Goal: Task Accomplishment & Management: Complete application form

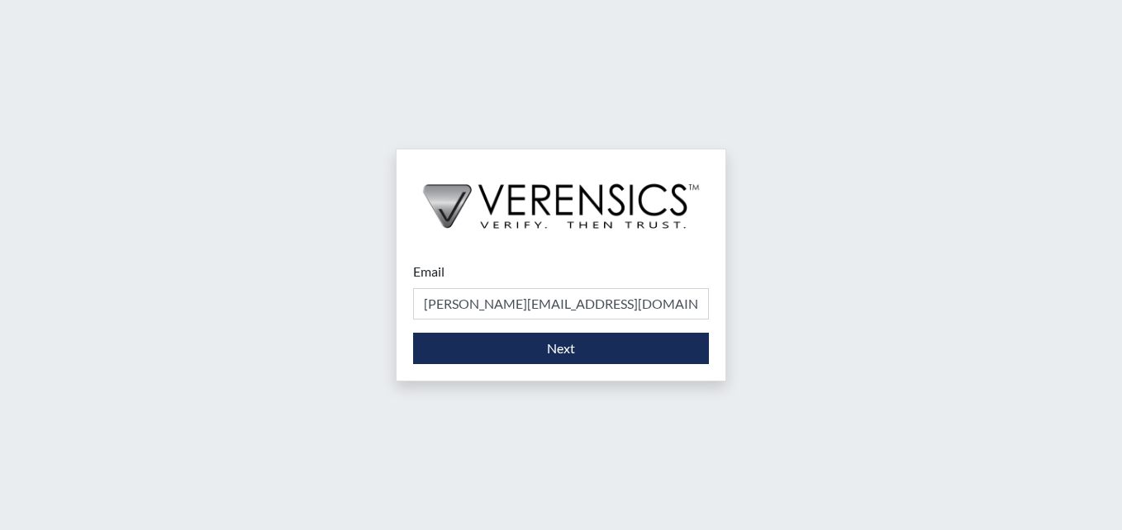
type input "[PERSON_NAME][EMAIL_ADDRESS][DOMAIN_NAME]"
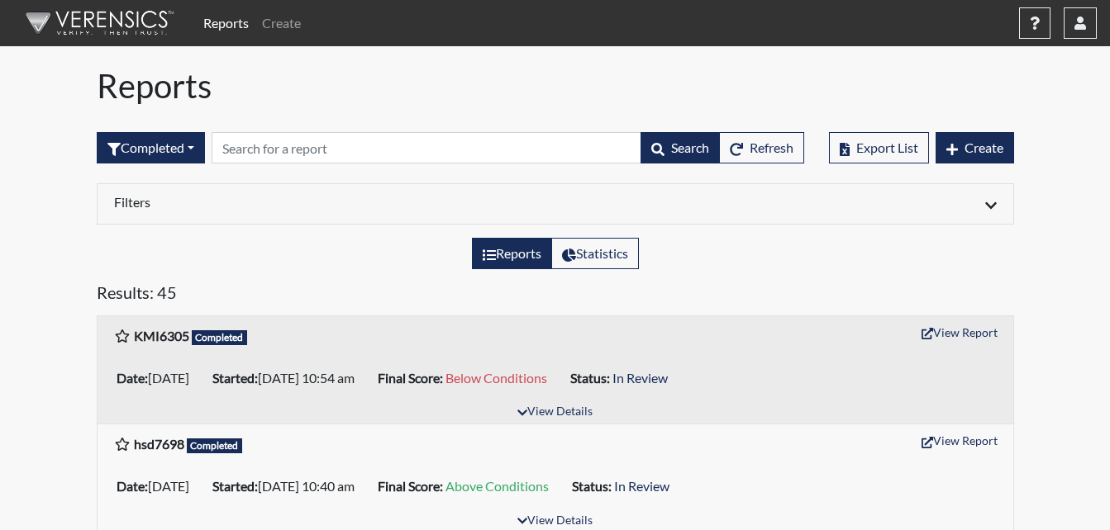
drag, startPoint x: 955, startPoint y: 101, endPoint x: 978, endPoint y: 121, distance: 29.9
click at [958, 103] on h1 "Reports" at bounding box center [555, 86] width 917 height 40
click at [975, 150] on span "Create" at bounding box center [983, 148] width 39 height 16
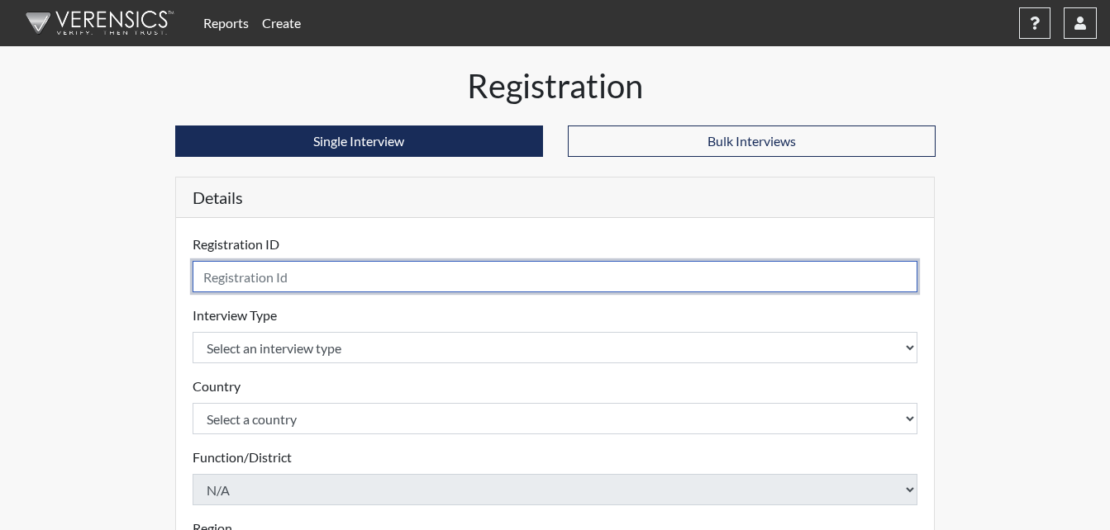
click at [334, 280] on input "text" at bounding box center [556, 276] width 726 height 31
type input "DJD5543"
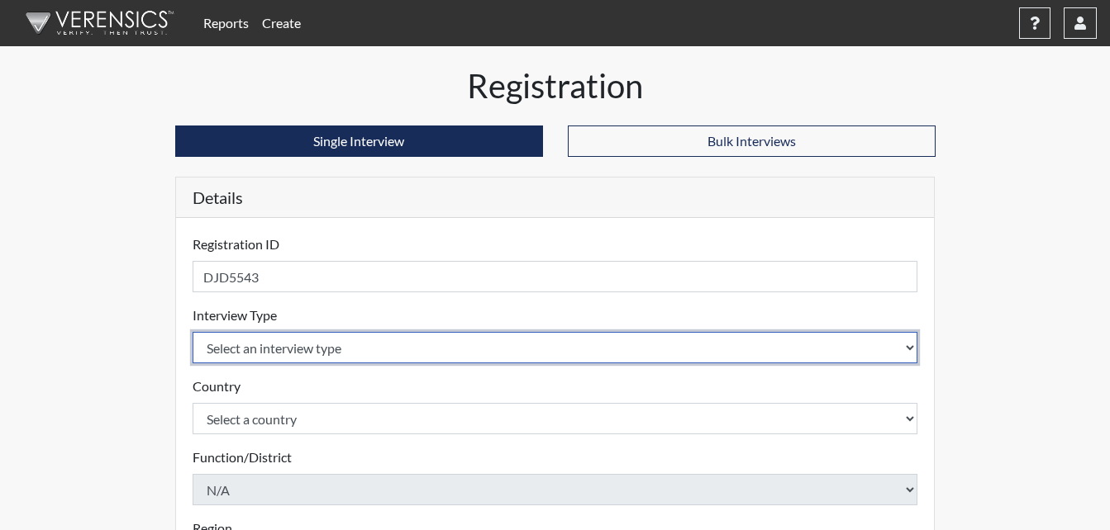
click at [525, 350] on select "Select an interview type Corrections Pre-Employment" at bounding box center [556, 347] width 726 height 31
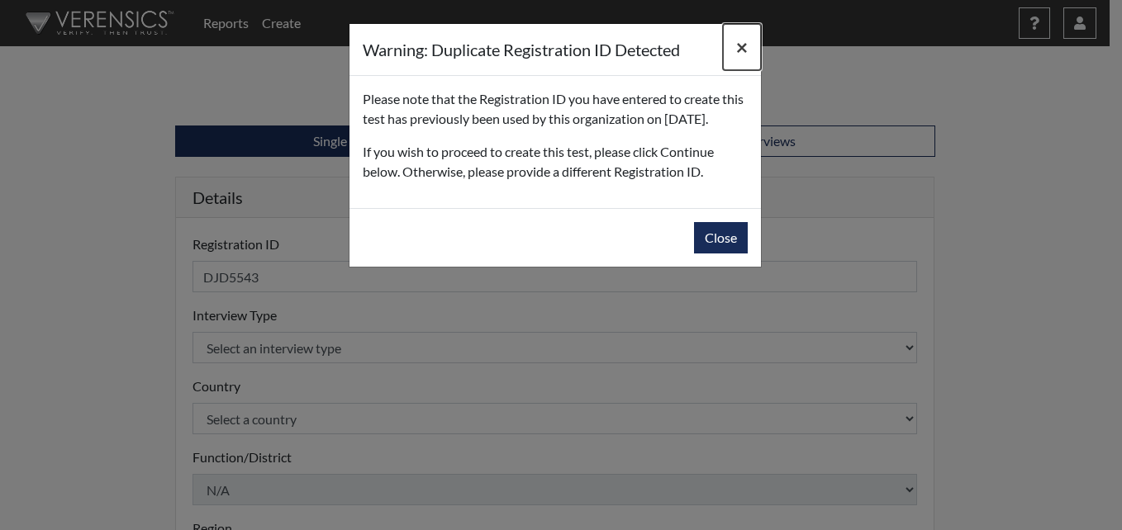
click at [737, 50] on span "×" at bounding box center [742, 47] width 12 height 24
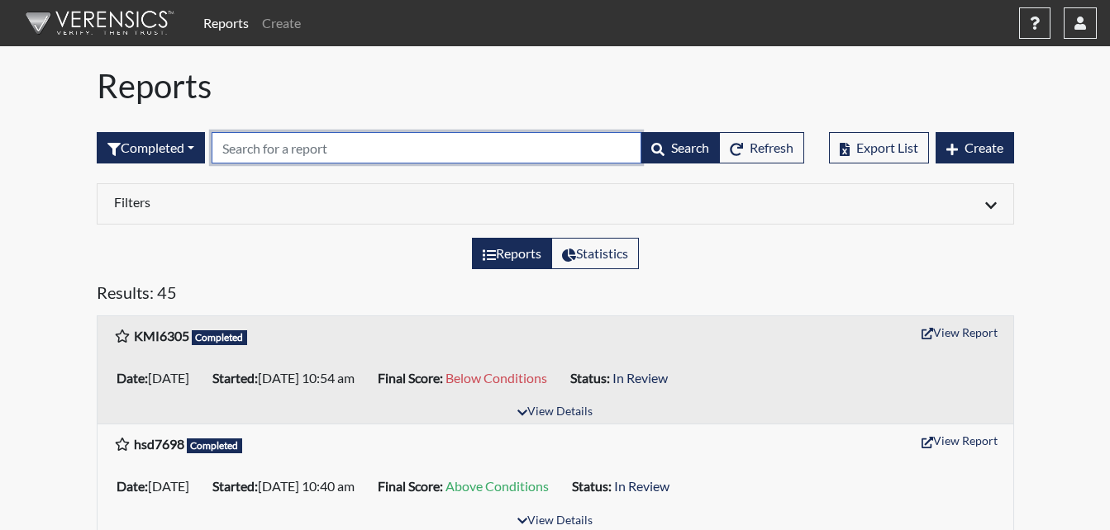
click at [319, 152] on input "text" at bounding box center [427, 147] width 430 height 31
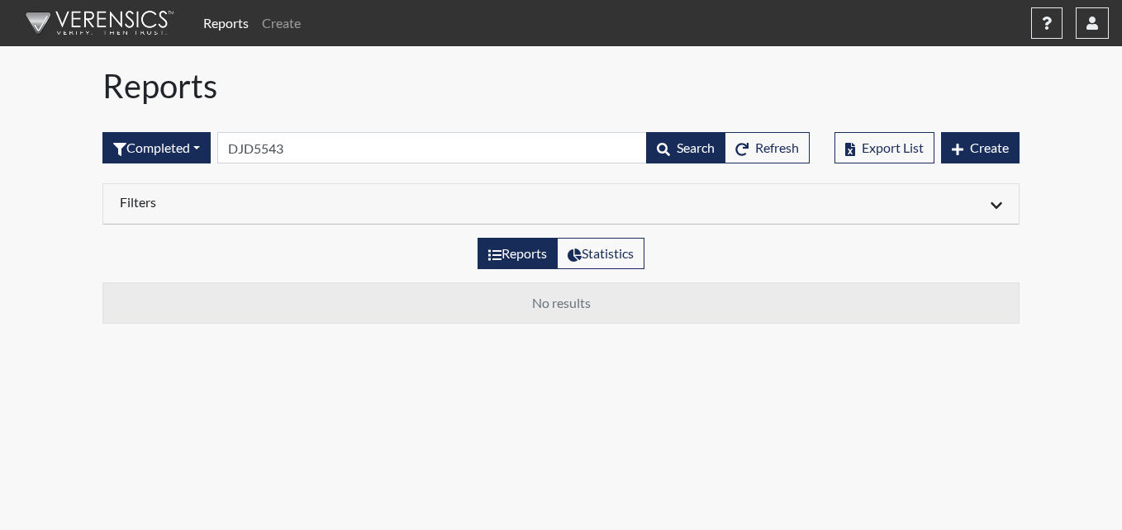
click at [352, 205] on h6 "Filters" at bounding box center [334, 202] width 429 height 16
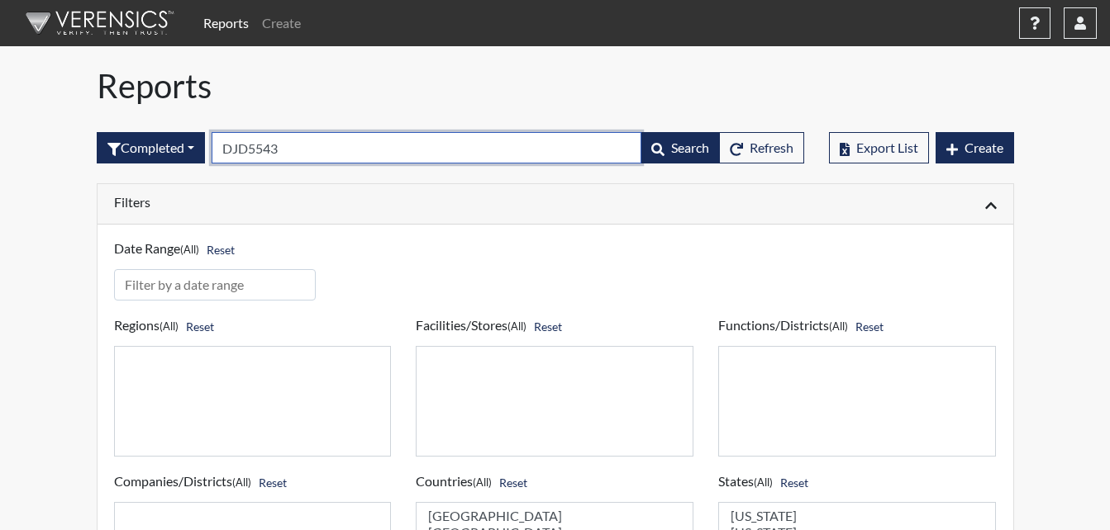
click at [283, 145] on input "DJD5543" at bounding box center [427, 147] width 430 height 31
type input "D"
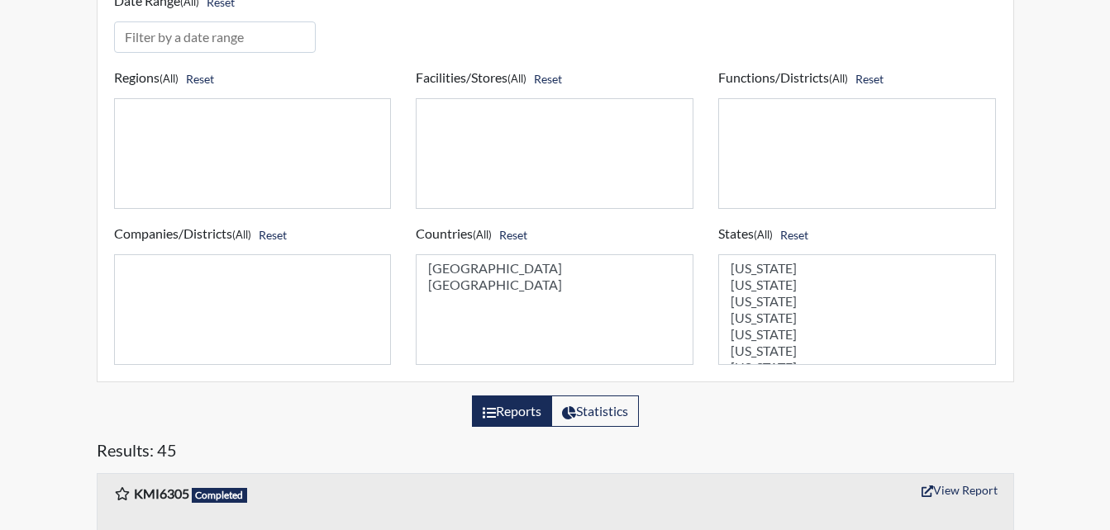
scroll to position [83, 0]
select select "GA"
click at [761, 338] on option "[US_STATE]" at bounding box center [857, 334] width 256 height 17
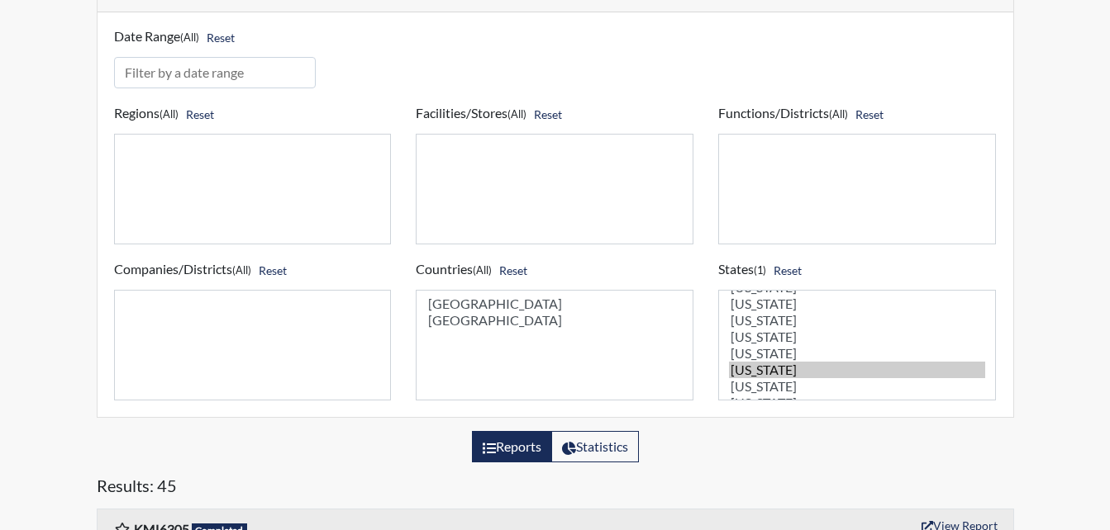
scroll to position [248, 0]
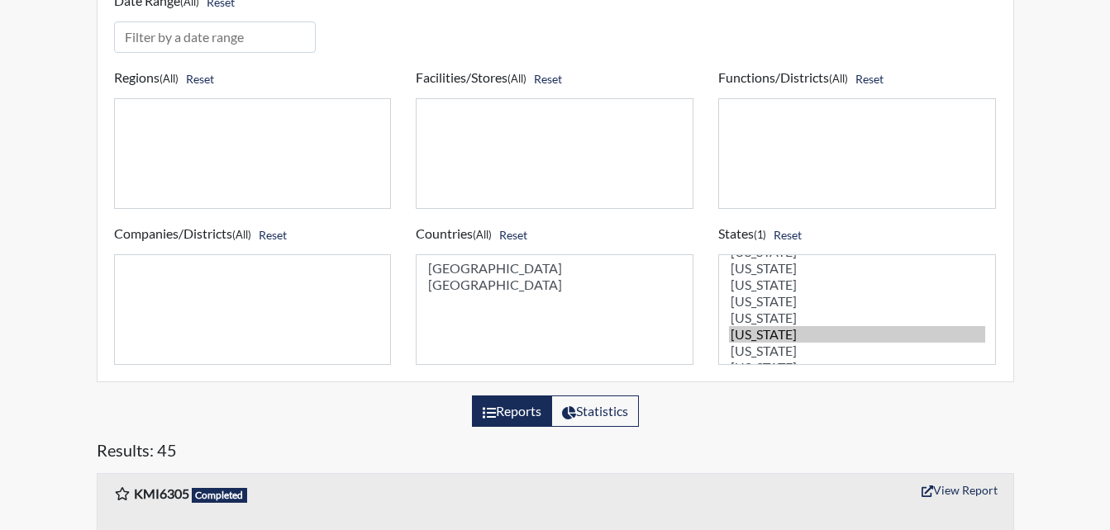
click at [517, 416] on label "Reports" at bounding box center [512, 411] width 80 height 31
click at [493, 412] on input "Reports" at bounding box center [488, 407] width 11 height 11
radio input "true"
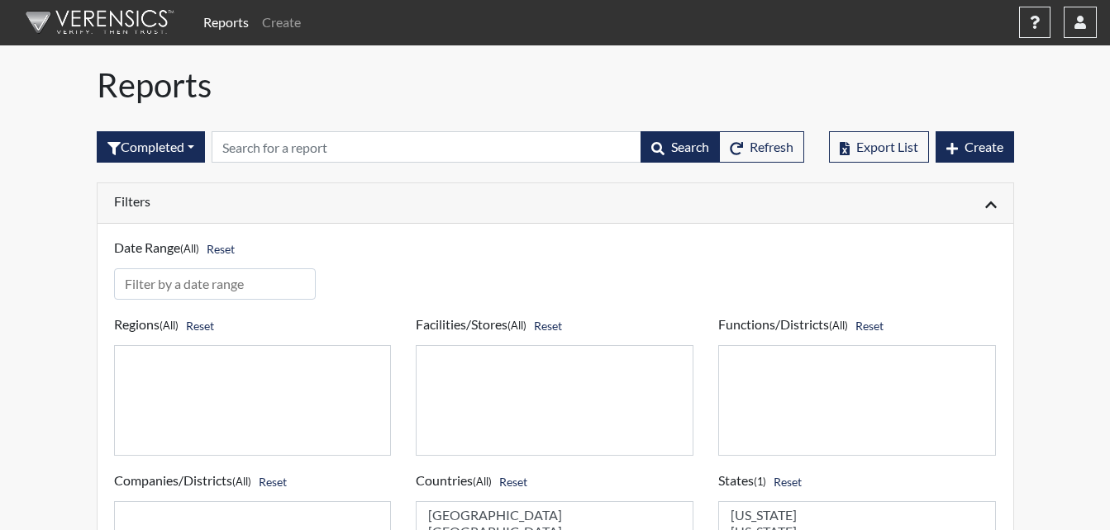
scroll to position [0, 0]
click at [240, 22] on link "Reports" at bounding box center [226, 23] width 59 height 33
click at [242, 26] on link "Reports" at bounding box center [226, 23] width 59 height 33
click at [162, 25] on img at bounding box center [97, 23] width 190 height 50
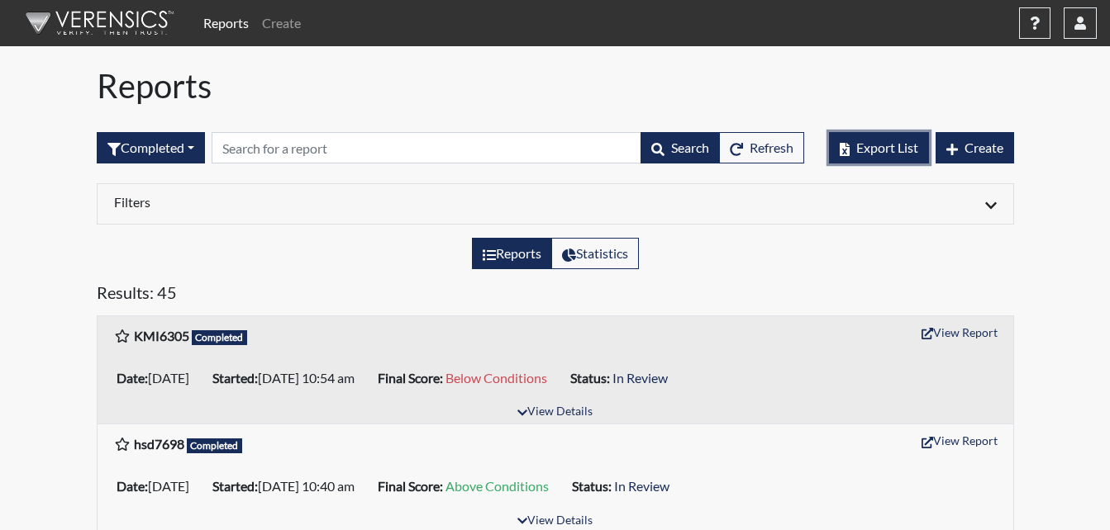
click at [865, 153] on span "Export List" at bounding box center [887, 148] width 62 height 16
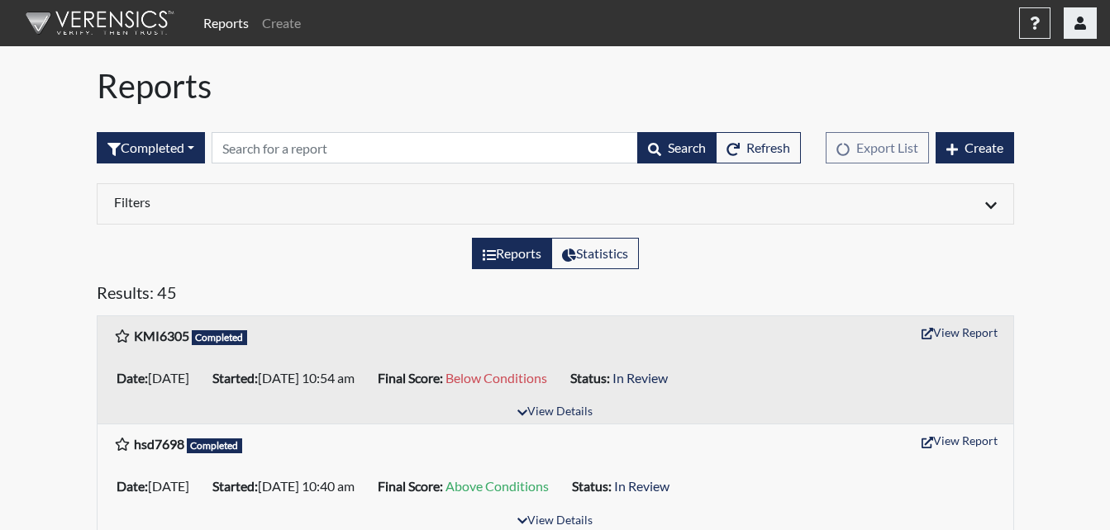
click at [1077, 30] on button "button" at bounding box center [1079, 22] width 33 height 31
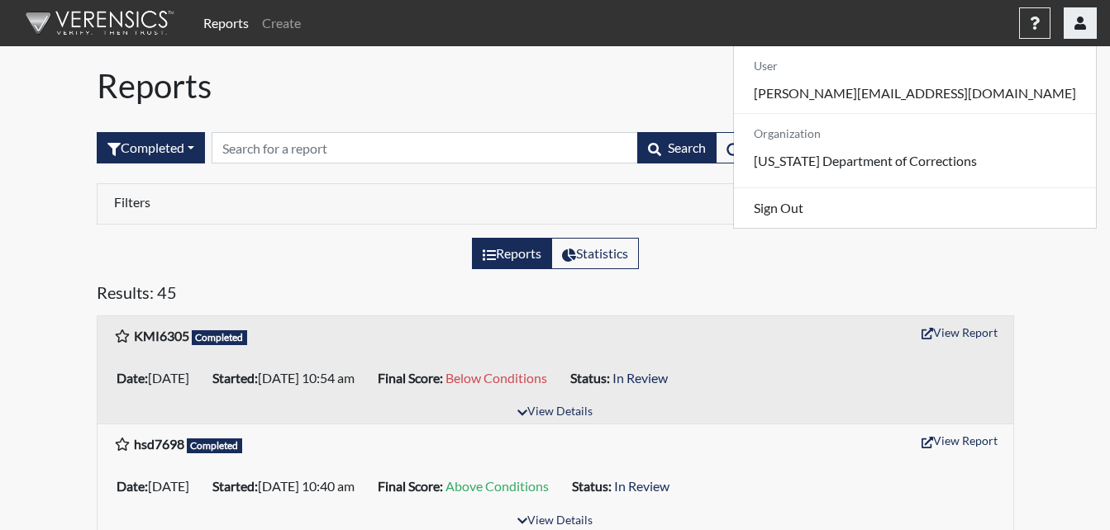
click at [1077, 30] on button "button" at bounding box center [1079, 22] width 33 height 31
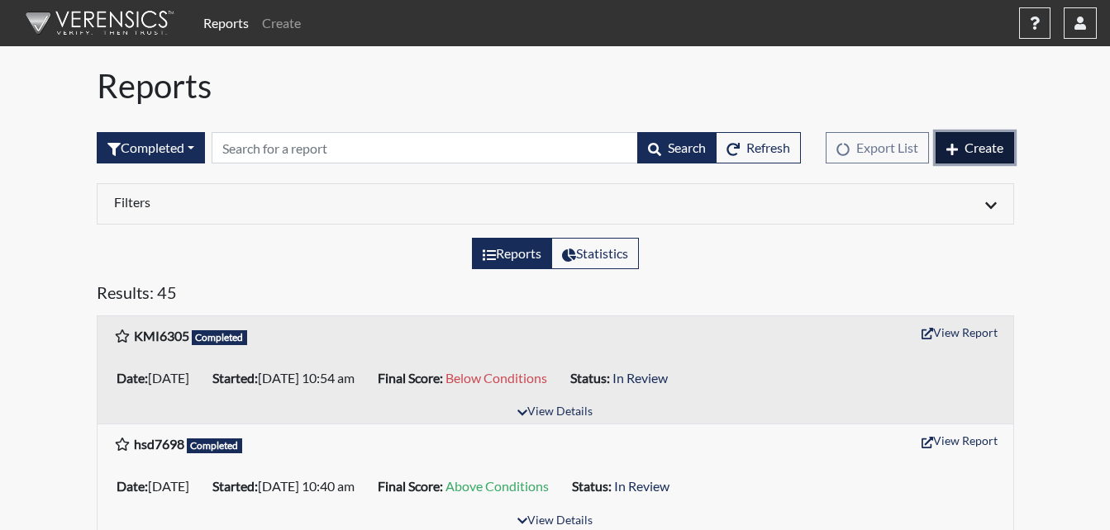
click at [954, 157] on button "Create" at bounding box center [974, 147] width 79 height 31
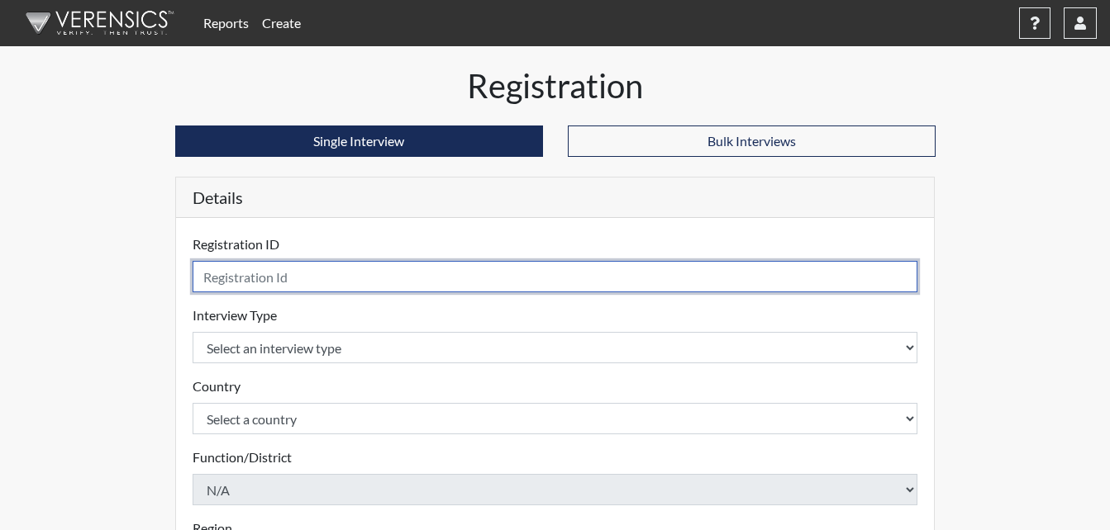
click at [321, 276] on input "text" at bounding box center [556, 276] width 726 height 31
click at [326, 281] on input "text" at bounding box center [556, 276] width 726 height 31
type input "DJD"
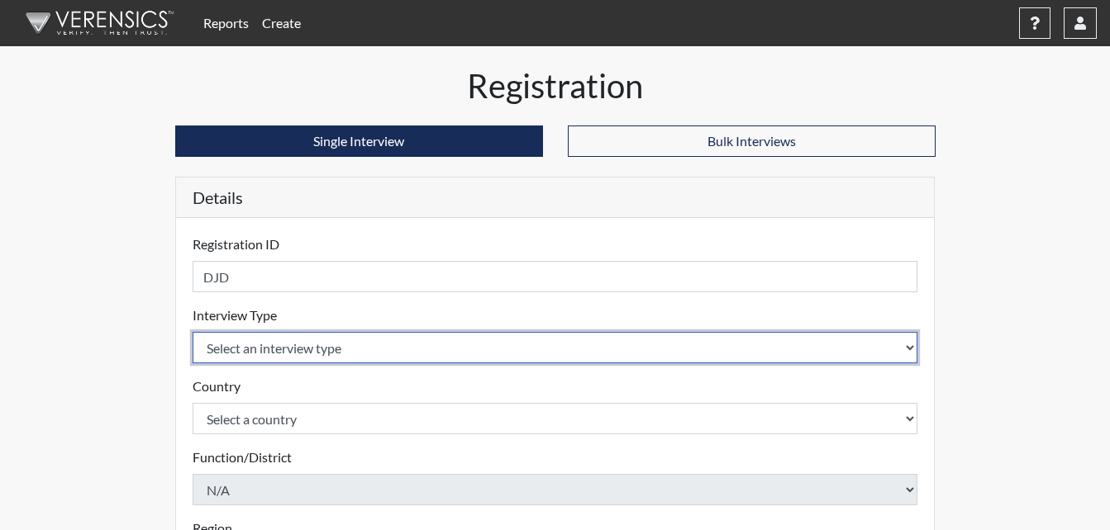
click at [656, 354] on select "Select an interview type Corrections Pre-Employment" at bounding box center [556, 347] width 726 height 31
select select "ff733e93-e1bf-11ea-9c9f-0eff0cf7eb8f"
click at [193, 332] on select "Select an interview type Corrections Pre-Employment" at bounding box center [556, 347] width 726 height 31
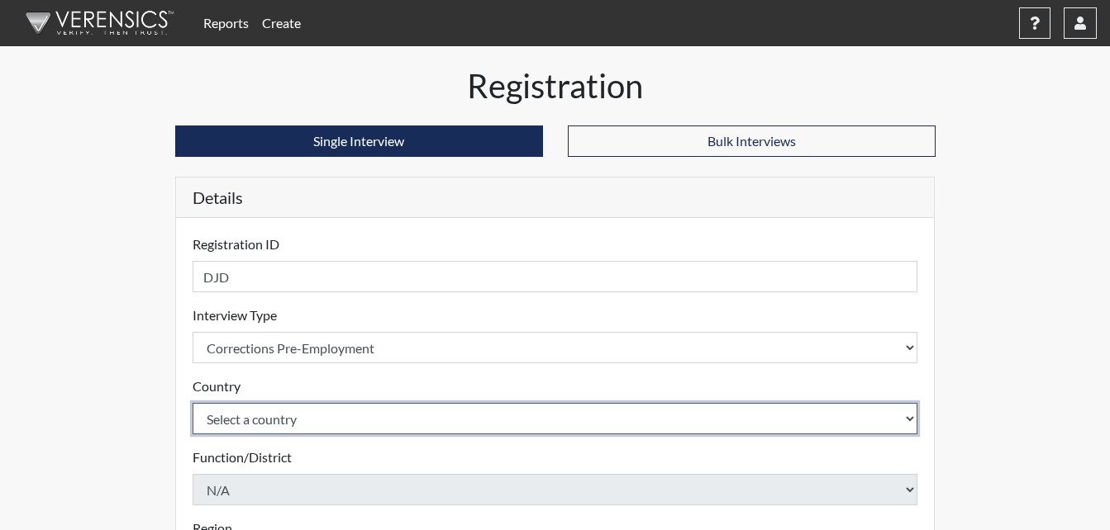
click at [428, 416] on select "Select a country [GEOGRAPHIC_DATA] [GEOGRAPHIC_DATA]" at bounding box center [556, 418] width 726 height 31
select select "united-states-of-[GEOGRAPHIC_DATA]"
click at [193, 403] on select "Select a country [GEOGRAPHIC_DATA] [GEOGRAPHIC_DATA]" at bounding box center [556, 418] width 726 height 31
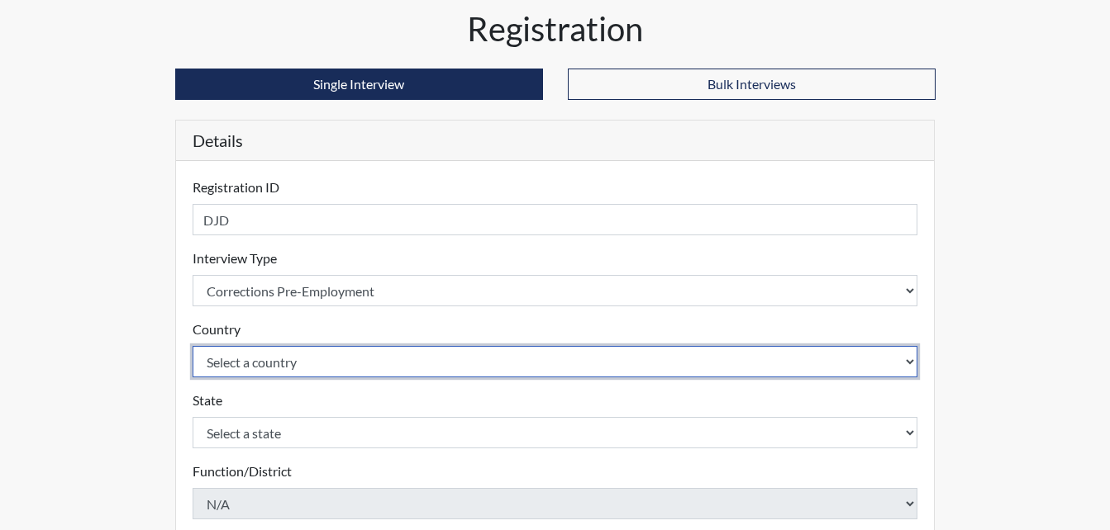
scroll to position [83, 0]
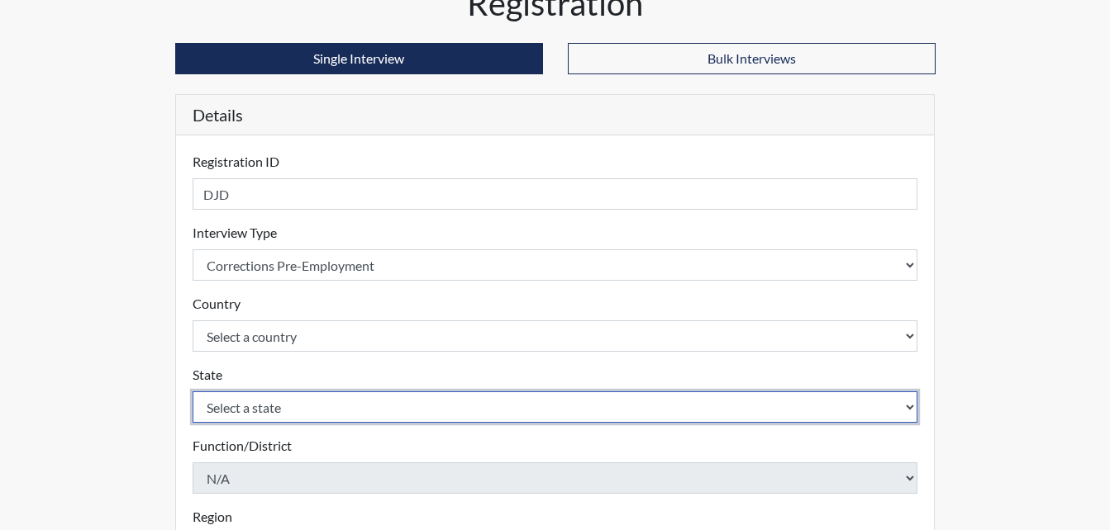
click at [913, 406] on select "Select a state [US_STATE] [US_STATE] [US_STATE] [US_STATE] [US_STATE] [US_STATE…" at bounding box center [556, 407] width 726 height 31
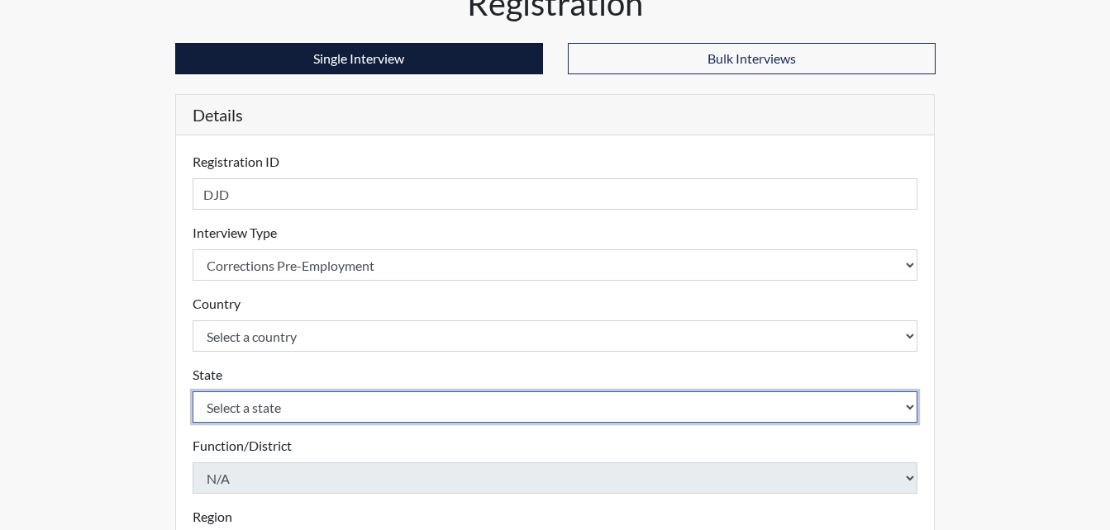
select select "GA"
click at [193, 392] on select "Select a state [US_STATE] [US_STATE] [US_STATE] [US_STATE] [US_STATE] [US_STATE…" at bounding box center [556, 407] width 726 height 31
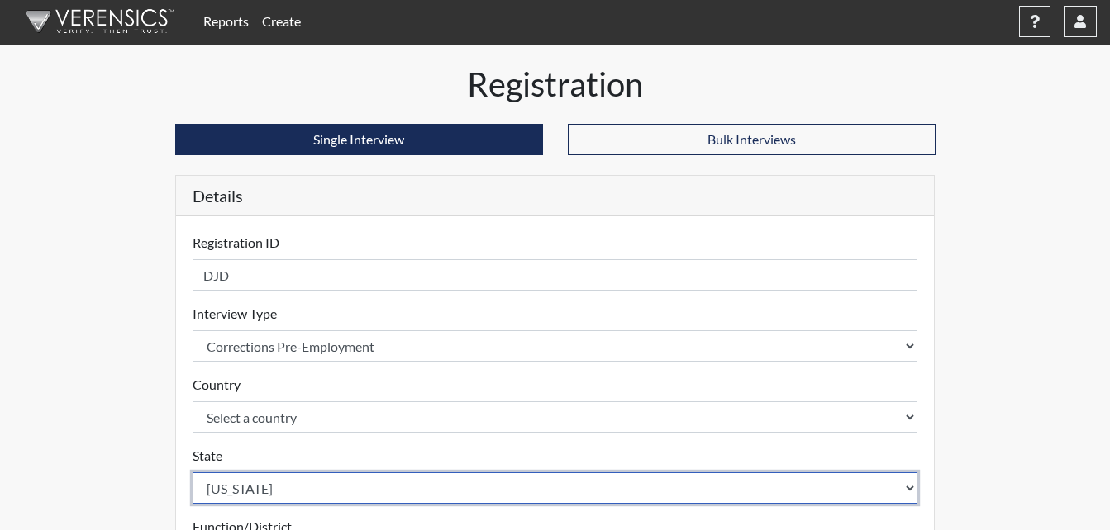
scroll to position [0, 0]
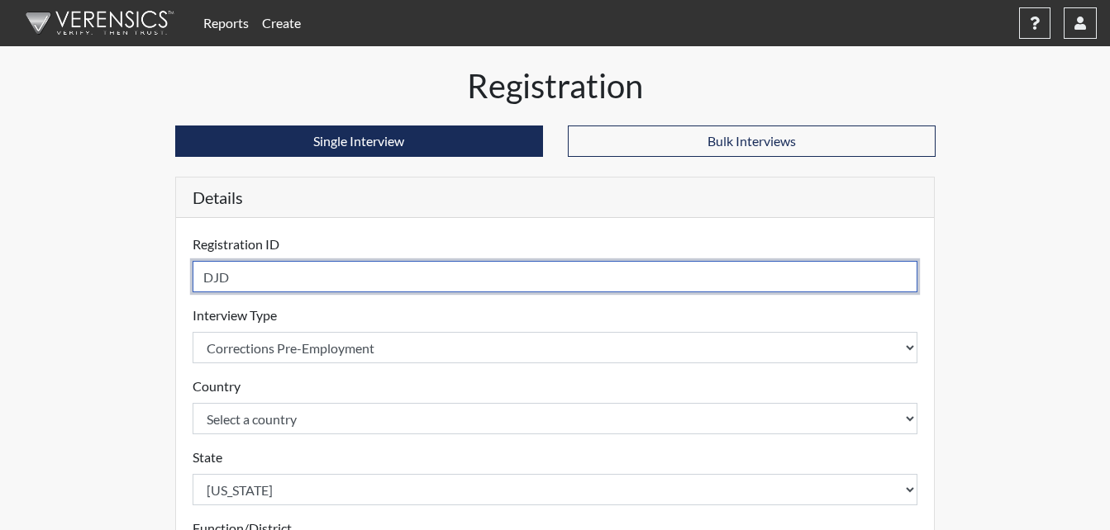
click at [324, 287] on input "DJD" at bounding box center [556, 276] width 726 height 31
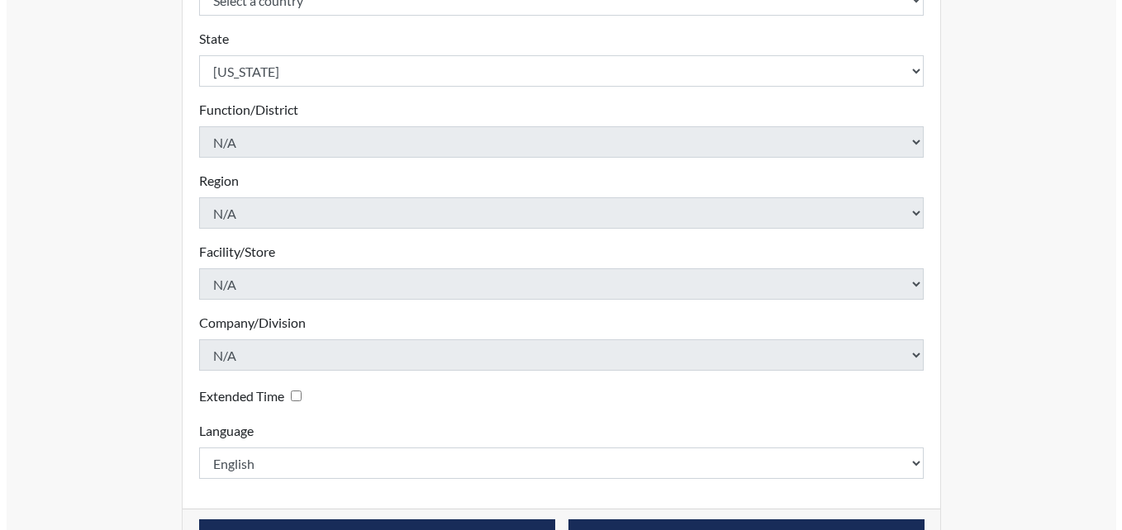
scroll to position [470, 0]
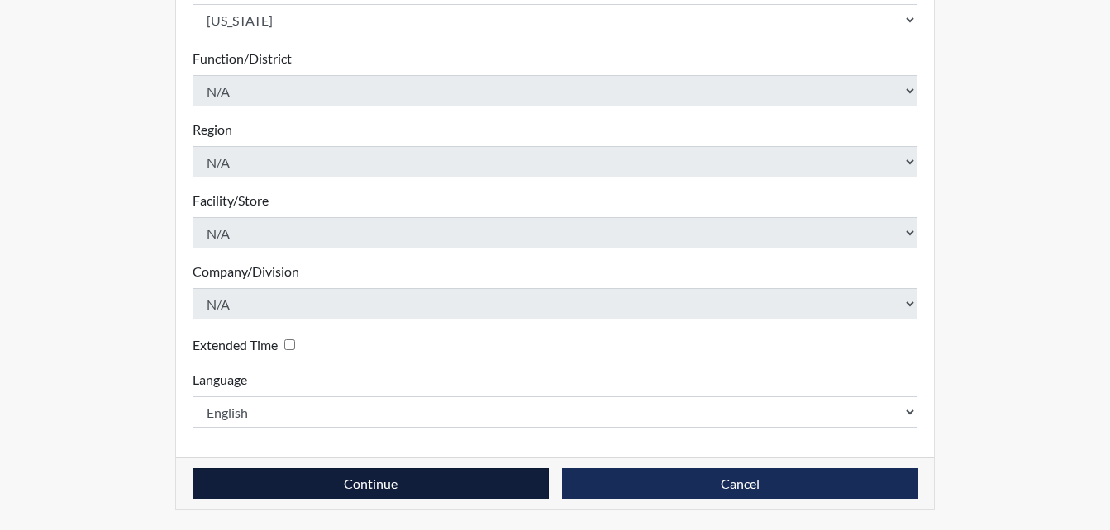
type input "DJD5543"
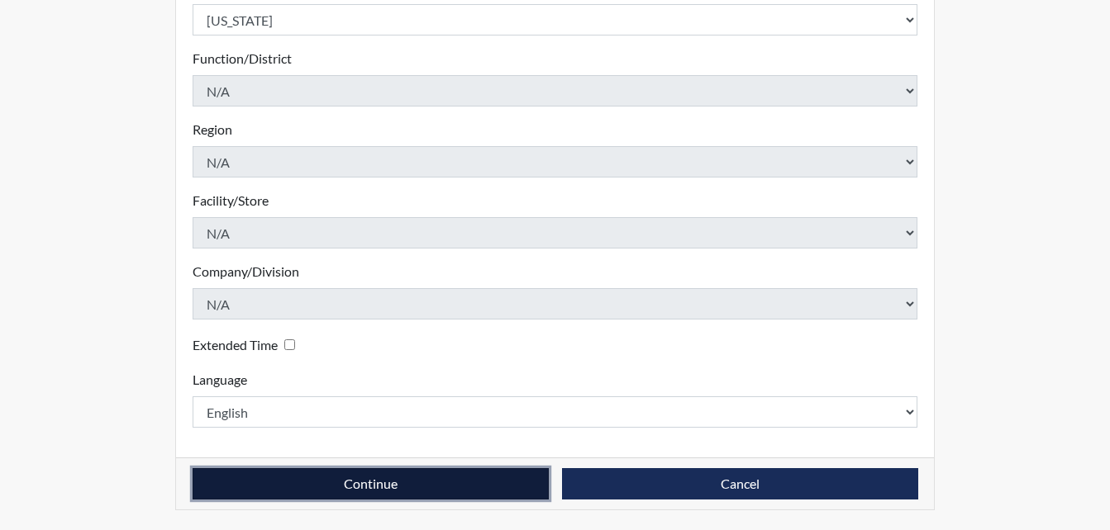
click at [380, 481] on button "Continue" at bounding box center [371, 484] width 356 height 31
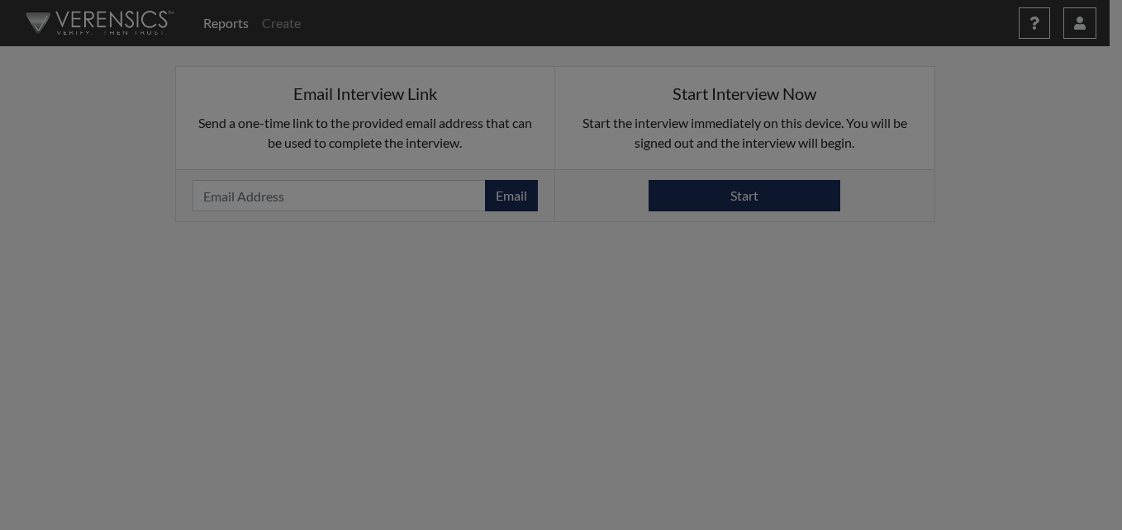
click at [435, 207] on div at bounding box center [561, 265] width 1122 height 530
drag, startPoint x: 542, startPoint y: 344, endPoint x: 714, endPoint y: 236, distance: 203.1
click at [545, 344] on div at bounding box center [561, 265] width 1122 height 530
click at [959, 126] on div at bounding box center [561, 265] width 1122 height 530
drag, startPoint x: 919, startPoint y: 121, endPoint x: 878, endPoint y: 133, distance: 42.3
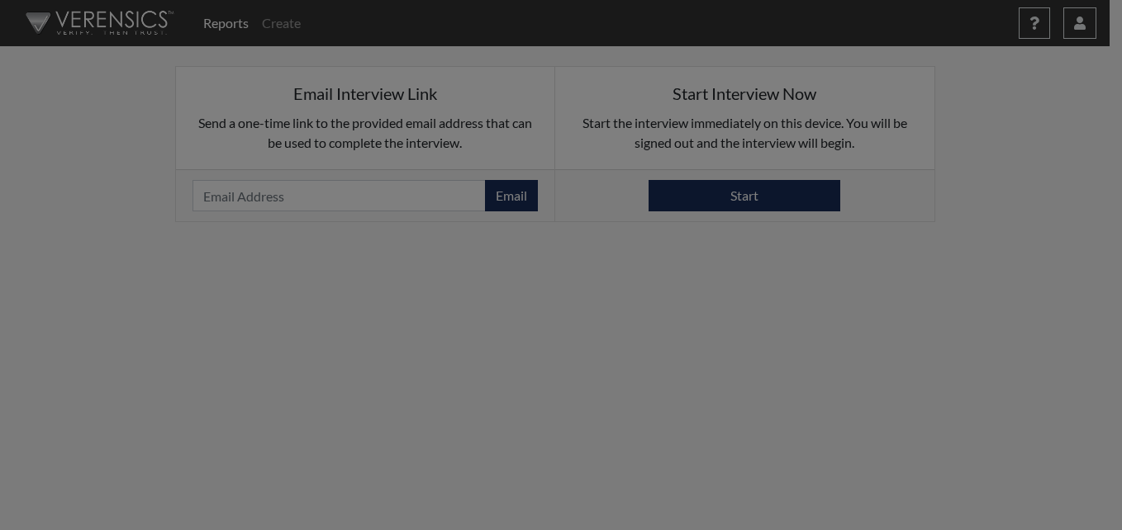
click at [892, 150] on div at bounding box center [561, 265] width 1122 height 530
click at [607, 102] on div at bounding box center [561, 265] width 1122 height 530
drag, startPoint x: 390, startPoint y: 231, endPoint x: 372, endPoint y: 244, distance: 22.0
click at [376, 244] on div at bounding box center [561, 265] width 1122 height 530
click at [370, 244] on div at bounding box center [561, 265] width 1122 height 530
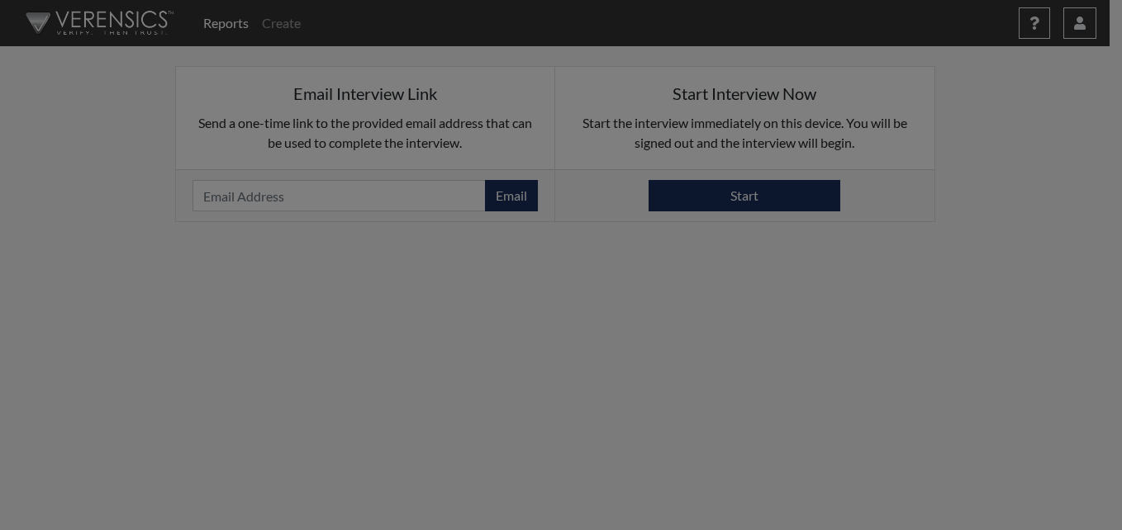
drag, startPoint x: 573, startPoint y: 268, endPoint x: 547, endPoint y: 303, distance: 44.3
click at [550, 303] on div at bounding box center [561, 265] width 1122 height 530
click at [695, 317] on div at bounding box center [561, 265] width 1122 height 530
click at [695, 314] on div at bounding box center [561, 265] width 1122 height 530
drag, startPoint x: 637, startPoint y: 321, endPoint x: 453, endPoint y: 433, distance: 215.4
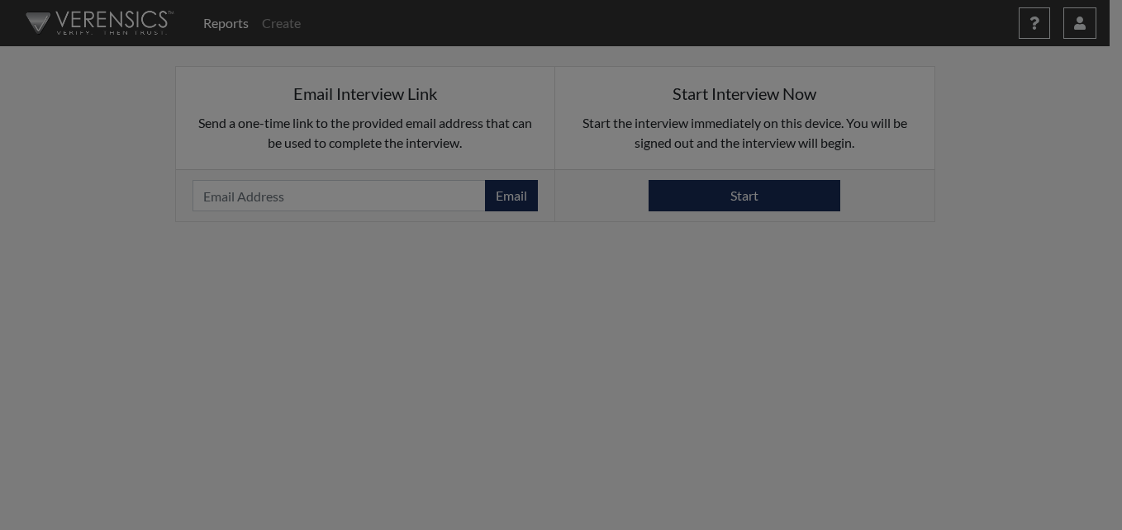
click at [453, 433] on div at bounding box center [561, 265] width 1122 height 530
click at [839, 444] on div at bounding box center [561, 265] width 1122 height 530
drag, startPoint x: 839, startPoint y: 438, endPoint x: 346, endPoint y: 337, distance: 502.7
click at [346, 337] on div at bounding box center [561, 265] width 1122 height 530
click at [348, 331] on div at bounding box center [561, 265] width 1122 height 530
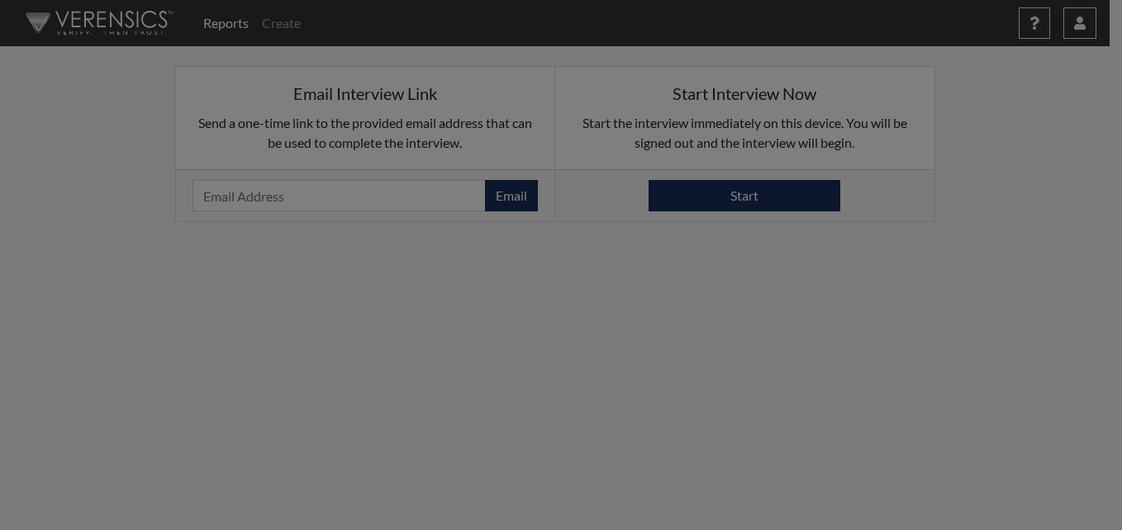
click at [350, 330] on div at bounding box center [561, 265] width 1122 height 530
drag, startPoint x: 354, startPoint y: 326, endPoint x: 245, endPoint y: 311, distance: 110.9
click at [245, 311] on div at bounding box center [561, 265] width 1122 height 530
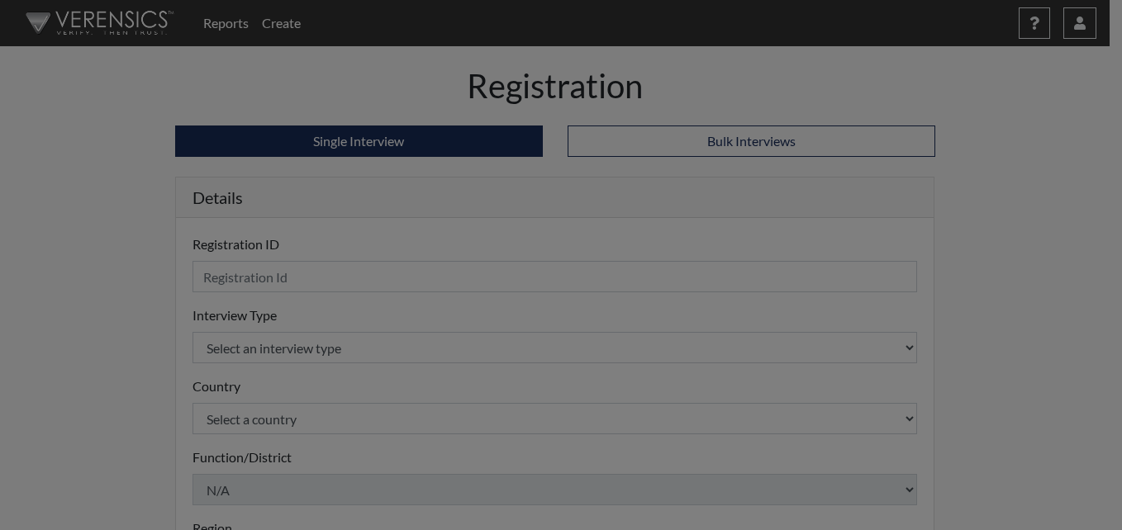
click at [21, 68] on div at bounding box center [561, 265] width 1122 height 530
click at [47, 84] on div at bounding box center [561, 265] width 1122 height 530
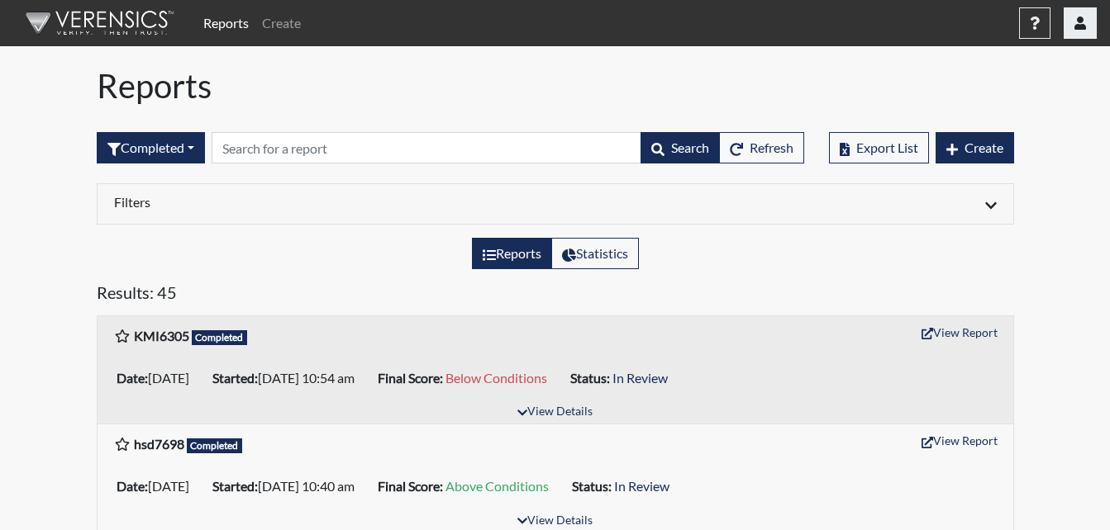
click at [1078, 13] on button "button" at bounding box center [1079, 22] width 33 height 31
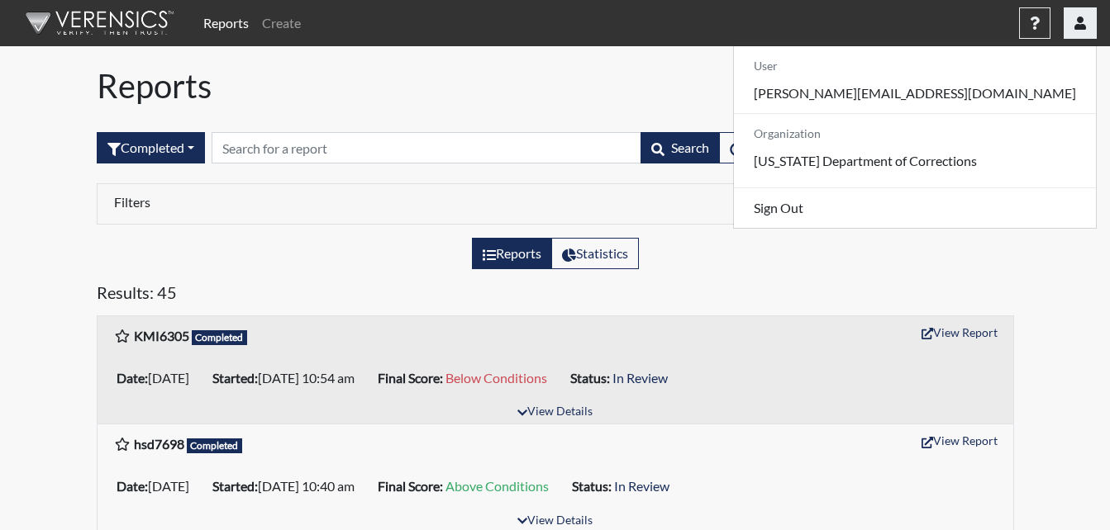
click at [1081, 12] on button "button" at bounding box center [1079, 22] width 33 height 31
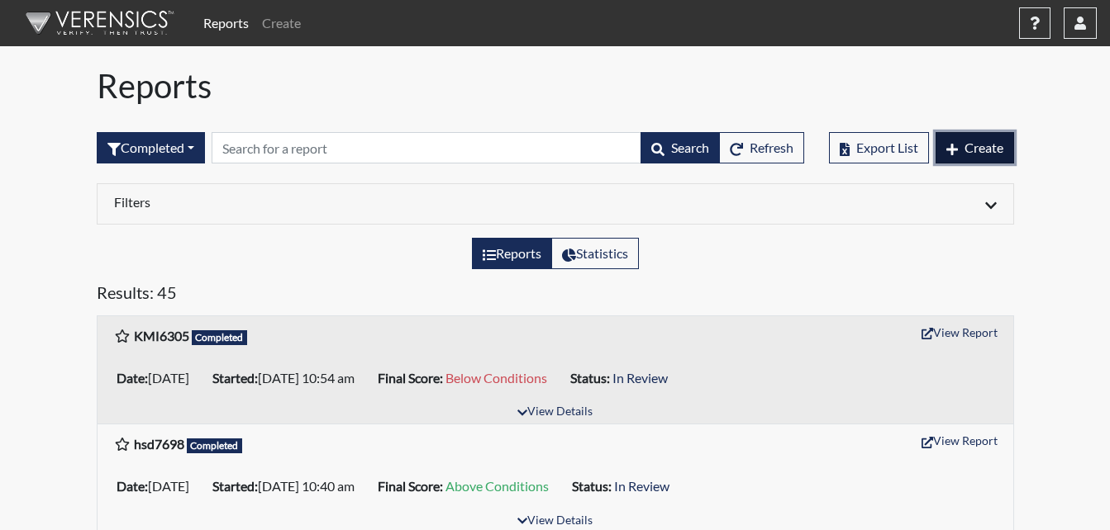
click at [958, 153] on button "Create" at bounding box center [974, 147] width 79 height 31
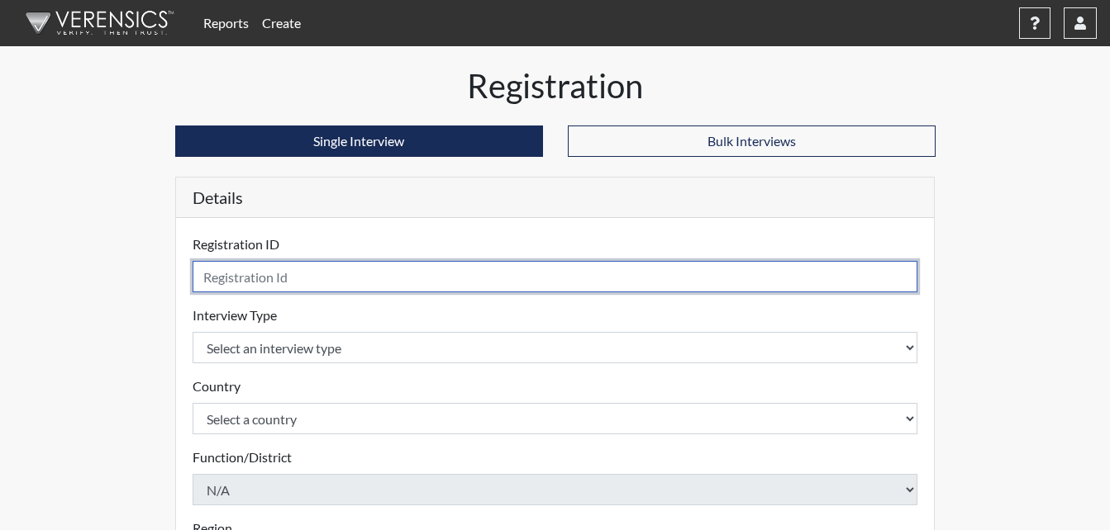
drag, startPoint x: 307, startPoint y: 274, endPoint x: 318, endPoint y: 251, distance: 25.1
click at [307, 265] on input "text" at bounding box center [556, 276] width 726 height 31
type input "DJD5543"
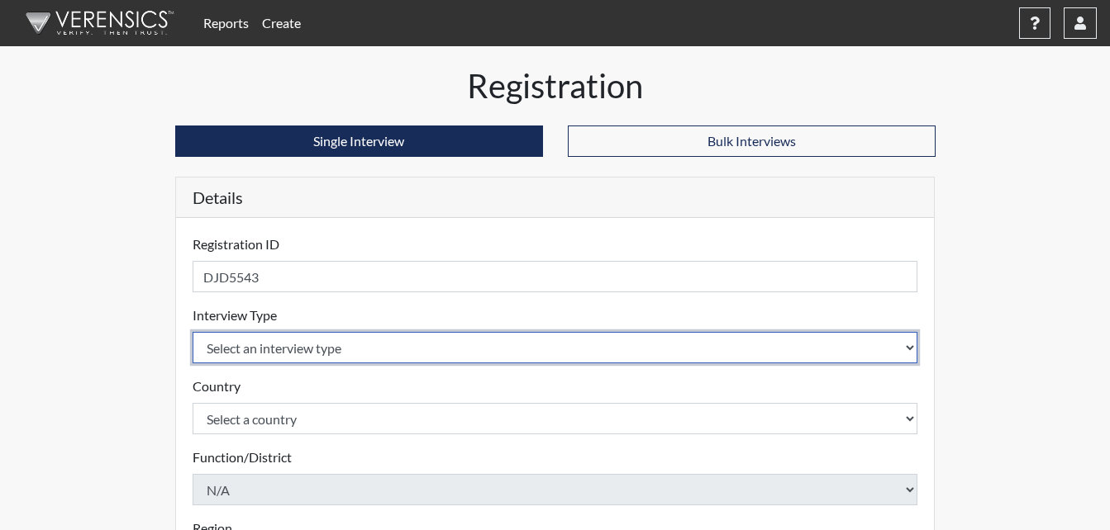
click at [386, 359] on select "Select an interview type Corrections Pre-Employment" at bounding box center [556, 347] width 726 height 31
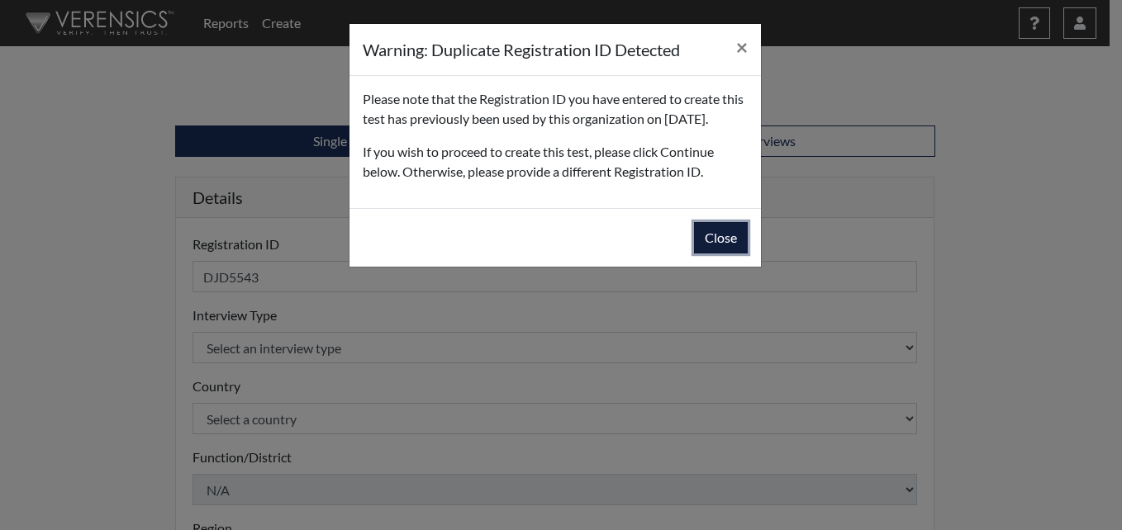
click at [731, 254] on button "Close" at bounding box center [721, 237] width 54 height 31
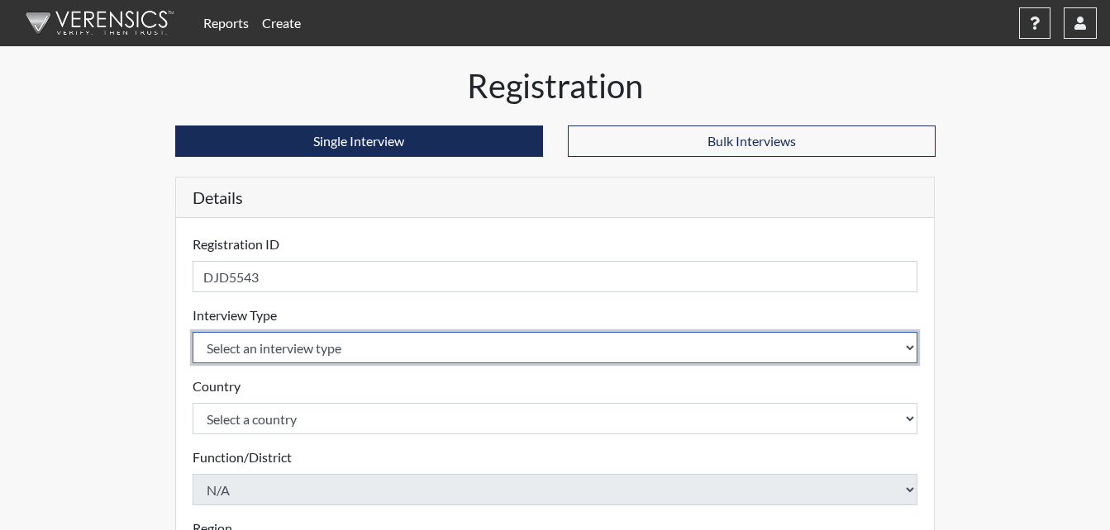
click at [340, 348] on select "Select an interview type Corrections Pre-Employment" at bounding box center [556, 347] width 726 height 31
select select "ff733e93-e1bf-11ea-9c9f-0eff0cf7eb8f"
click at [193, 332] on select "Select an interview type Corrections Pre-Employment" at bounding box center [556, 347] width 726 height 31
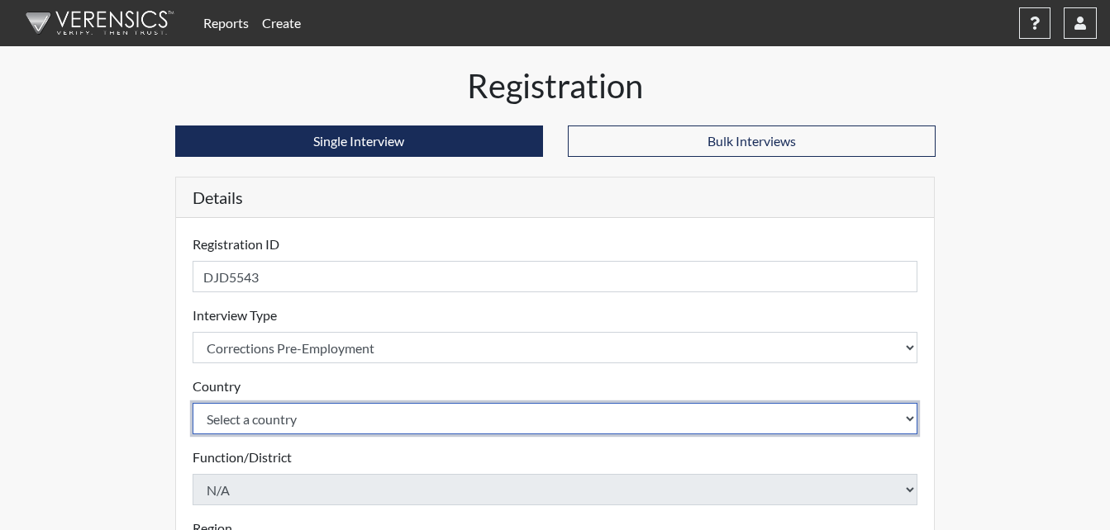
click at [320, 421] on select "Select a country [GEOGRAPHIC_DATA] [GEOGRAPHIC_DATA]" at bounding box center [556, 418] width 726 height 31
select select "united-states-of-[GEOGRAPHIC_DATA]"
click at [193, 403] on select "Select a country [GEOGRAPHIC_DATA] [GEOGRAPHIC_DATA]" at bounding box center [556, 418] width 726 height 31
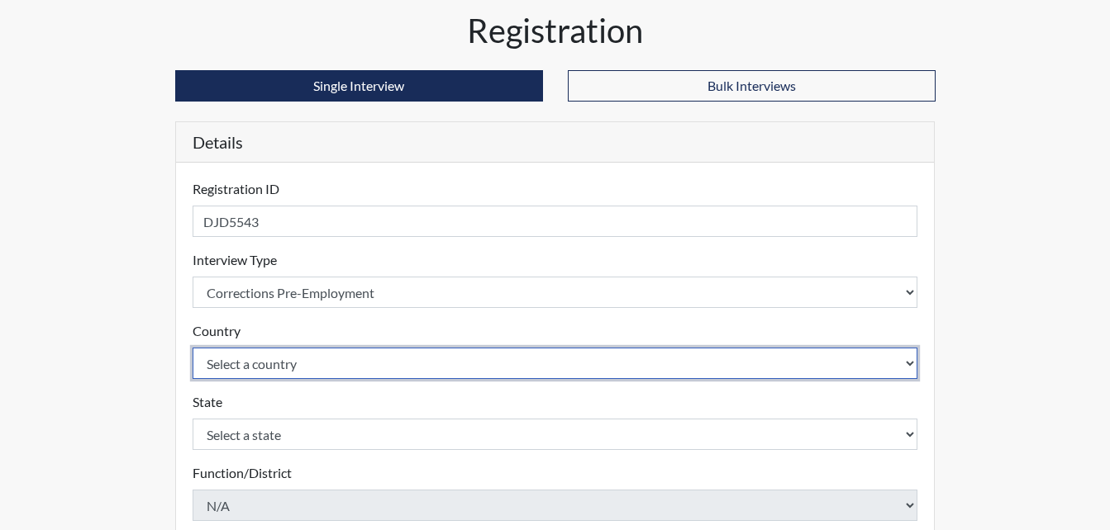
scroll to position [83, 0]
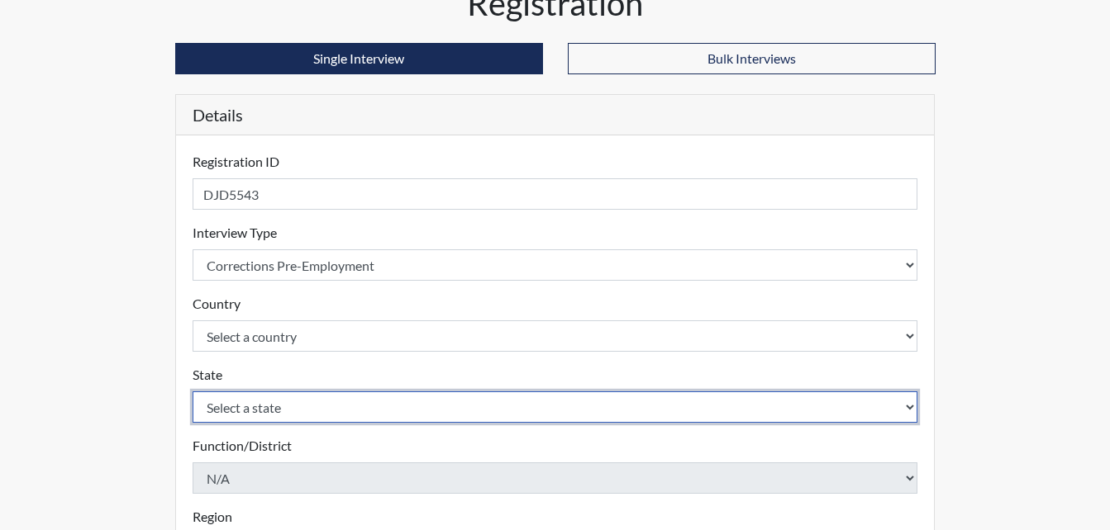
click at [363, 403] on select "Select a state [US_STATE] [US_STATE] [US_STATE] [US_STATE] [US_STATE] [US_STATE…" at bounding box center [556, 407] width 726 height 31
select select "GA"
click at [193, 392] on select "Select a state [US_STATE] [US_STATE] [US_STATE] [US_STATE] [US_STATE] [US_STATE…" at bounding box center [556, 407] width 726 height 31
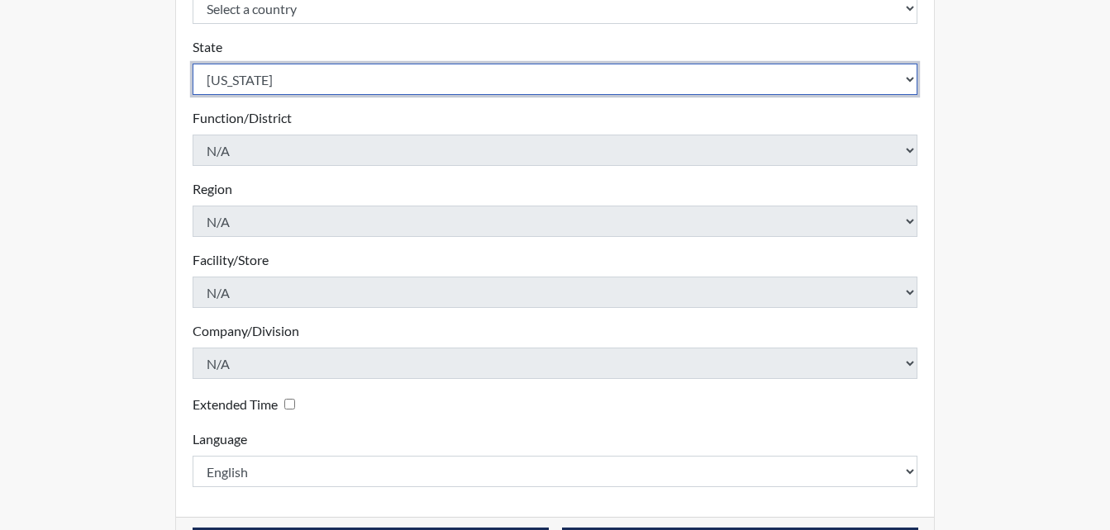
scroll to position [470, 0]
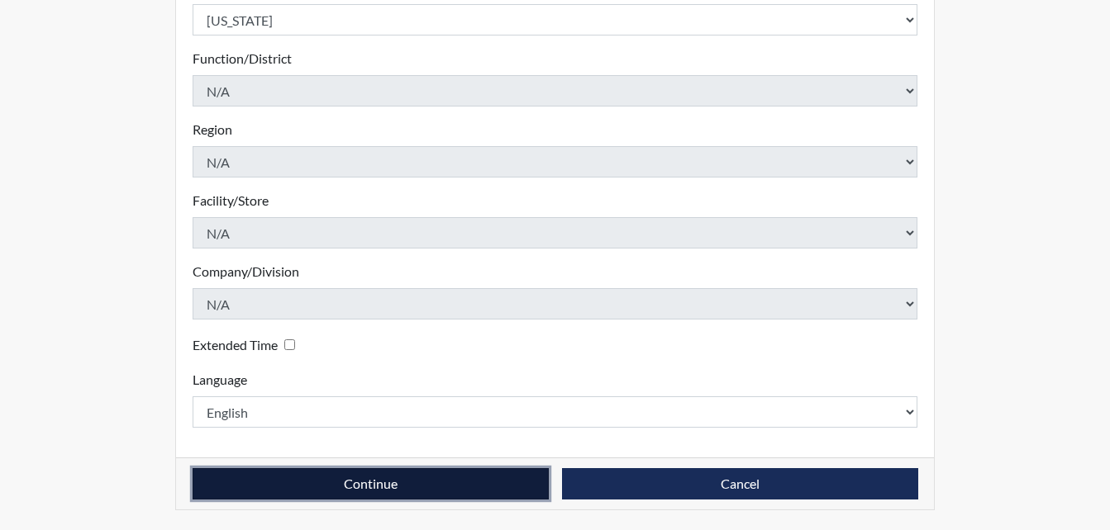
click at [378, 493] on button "Continue" at bounding box center [371, 484] width 356 height 31
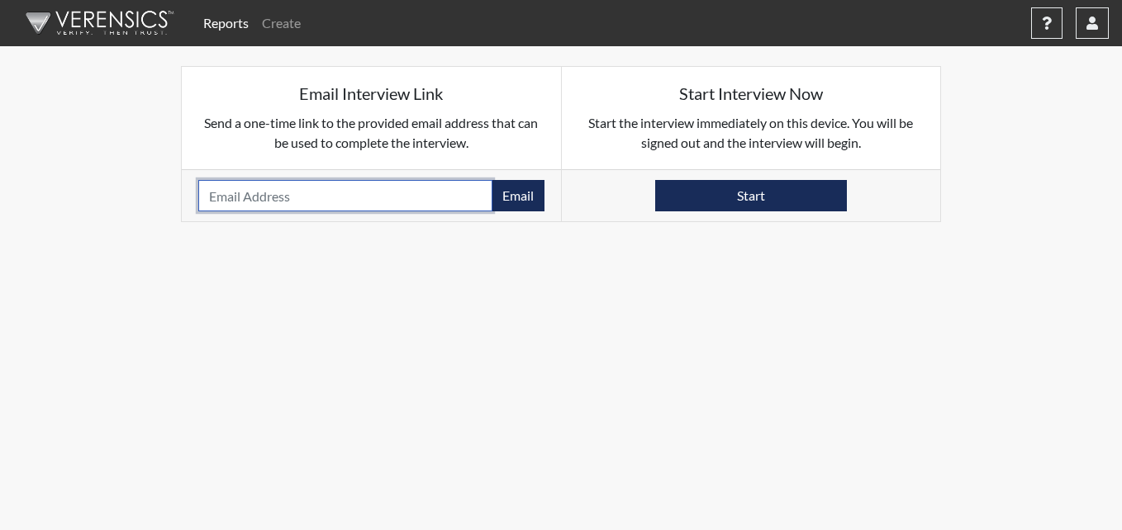
click at [394, 184] on input "email" at bounding box center [345, 195] width 294 height 31
type input "[PERSON_NAME][EMAIL_ADDRESS][DOMAIN_NAME]"
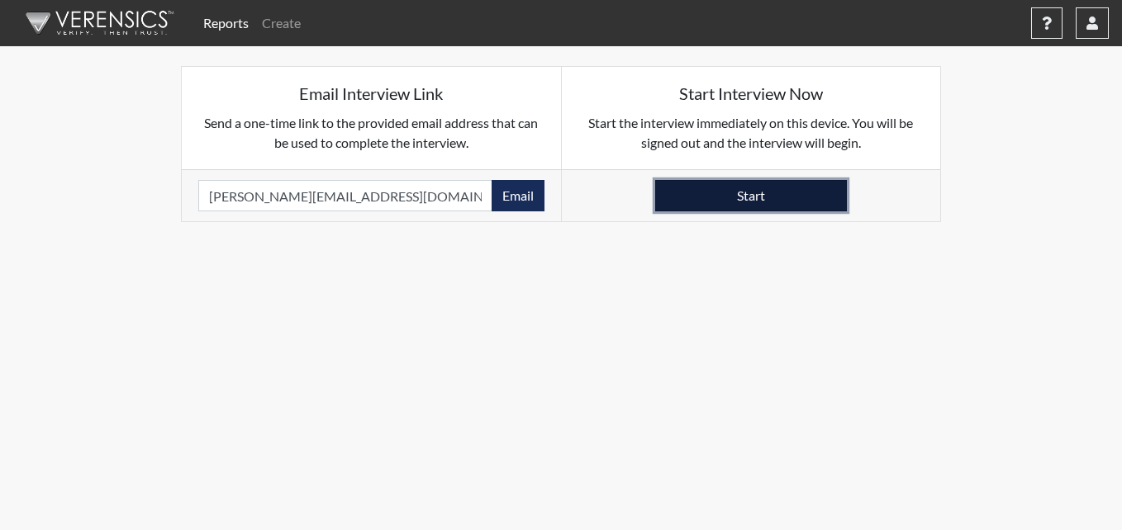
click at [783, 203] on button "Start" at bounding box center [751, 195] width 192 height 31
